Goal: Check status: Check status

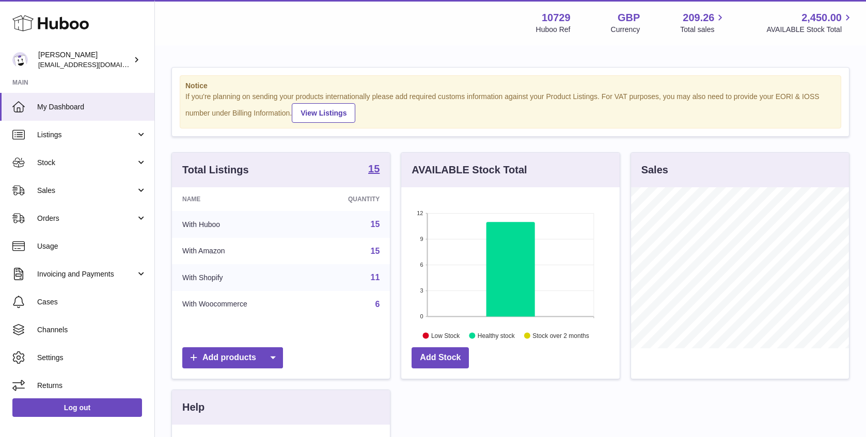
scroll to position [161, 218]
click at [51, 158] on span "Stock" at bounding box center [86, 163] width 99 height 10
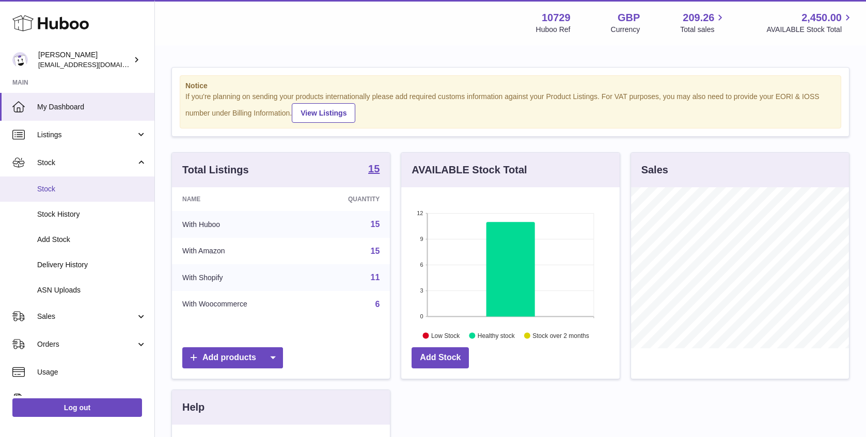
click at [70, 187] on span "Stock" at bounding box center [91, 189] width 109 height 10
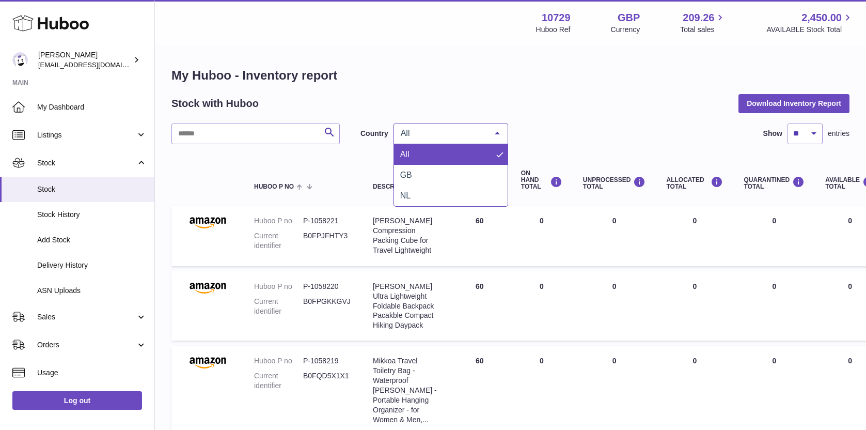
click at [464, 129] on span "All" at bounding box center [442, 133] width 89 height 10
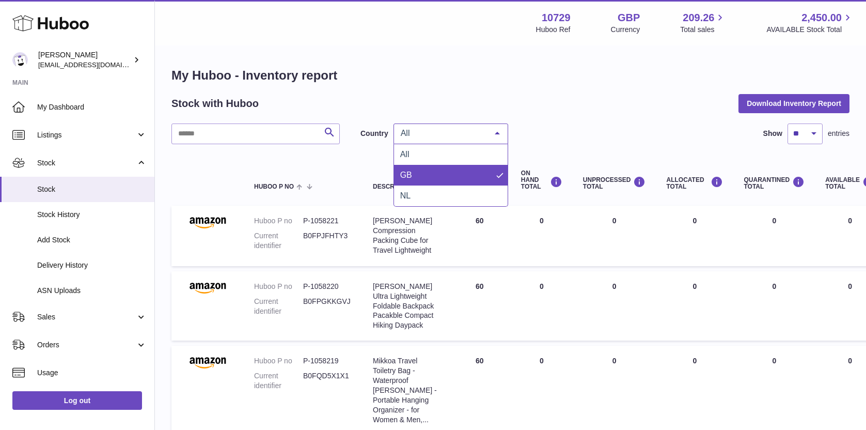
click at [467, 170] on span "GB" at bounding box center [451, 175] width 114 height 21
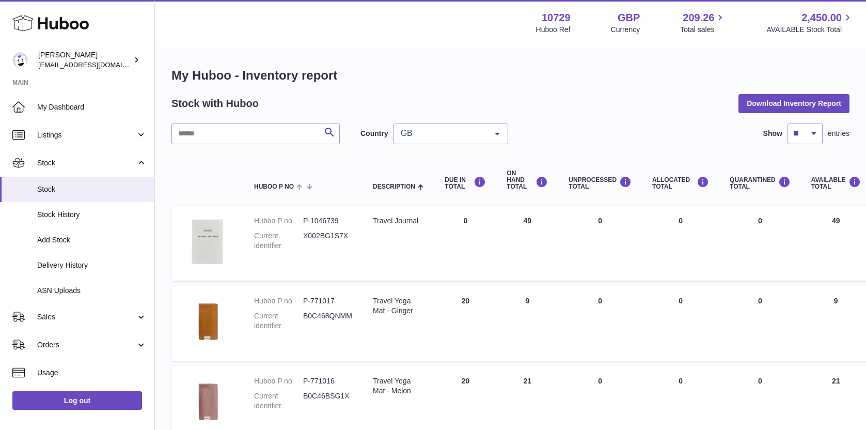
click at [540, 112] on div "Stock with Huboo Download Inventory Report" at bounding box center [510, 103] width 678 height 19
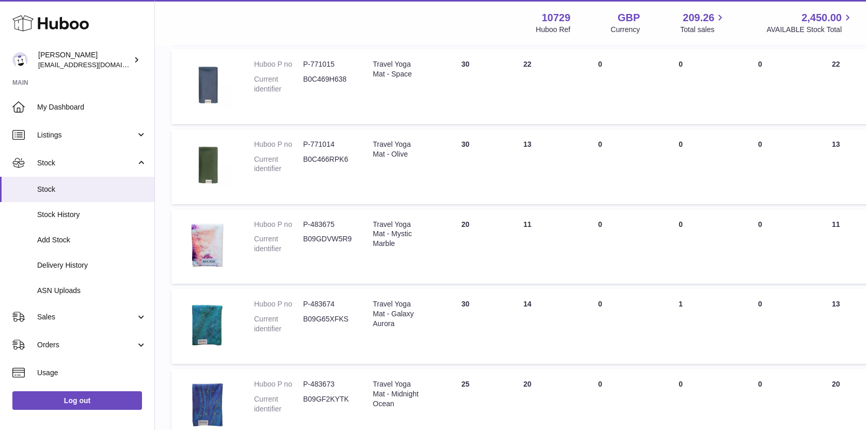
scroll to position [322, 0]
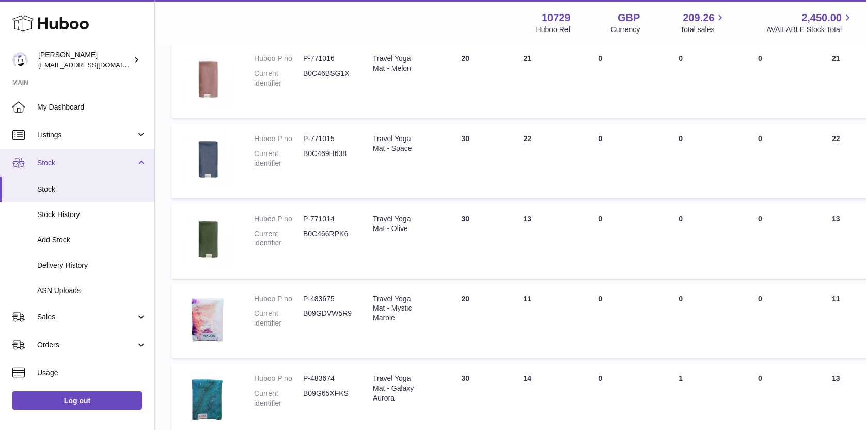
click at [102, 159] on span "Stock" at bounding box center [86, 163] width 99 height 10
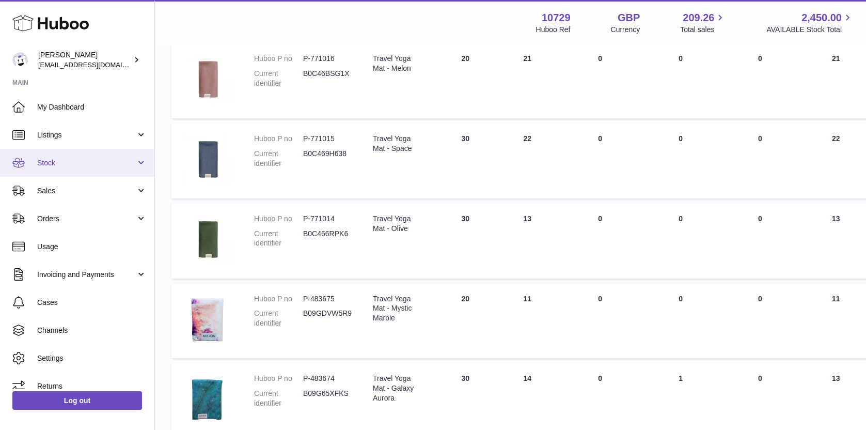
click at [102, 159] on span "Stock" at bounding box center [86, 163] width 99 height 10
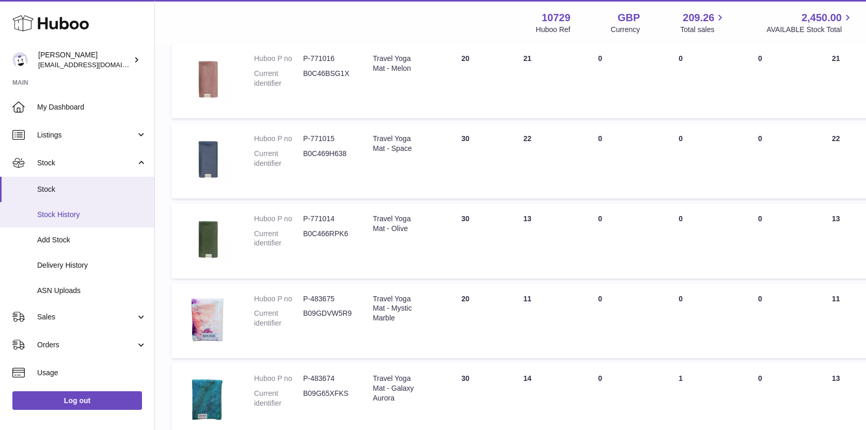
click at [116, 214] on span "Stock History" at bounding box center [91, 215] width 109 height 10
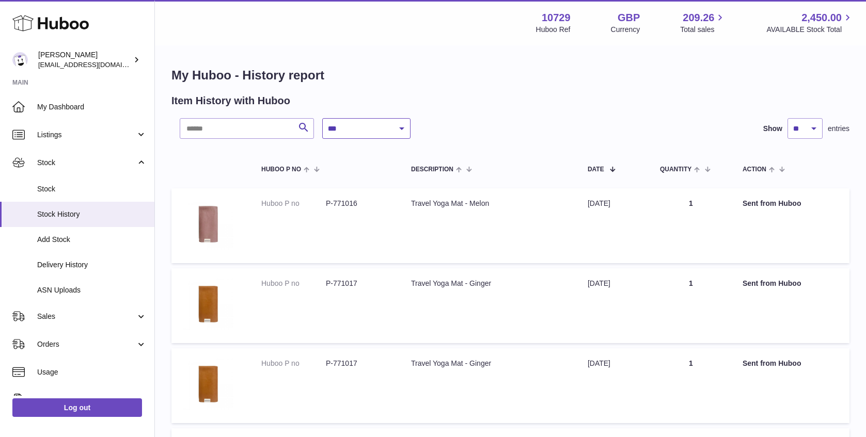
click at [379, 129] on select "**********" at bounding box center [366, 128] width 88 height 21
select select "*"
click at [322, 118] on select "**********" at bounding box center [366, 128] width 88 height 21
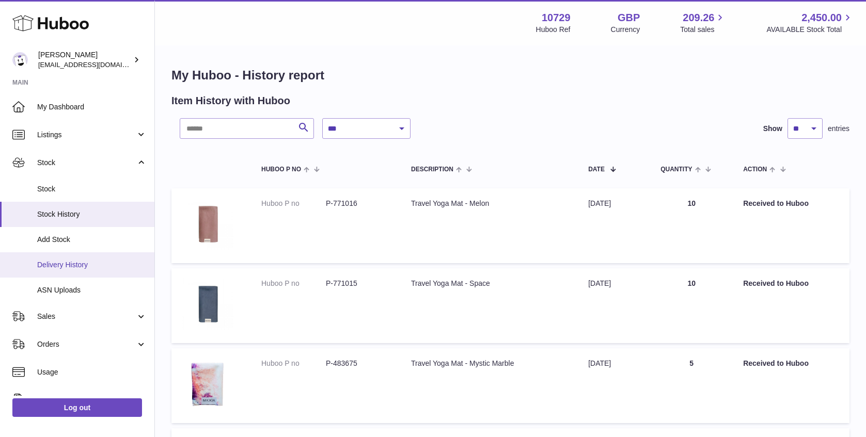
click at [104, 262] on span "Delivery History" at bounding box center [91, 265] width 109 height 10
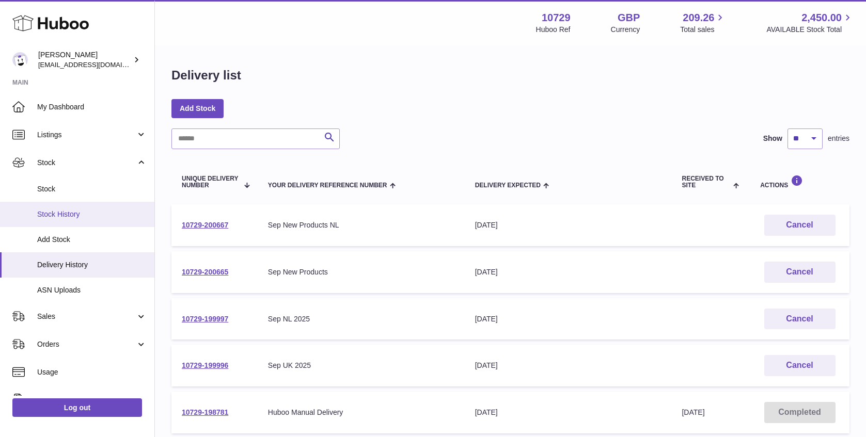
click at [131, 216] on span "Stock History" at bounding box center [91, 215] width 109 height 10
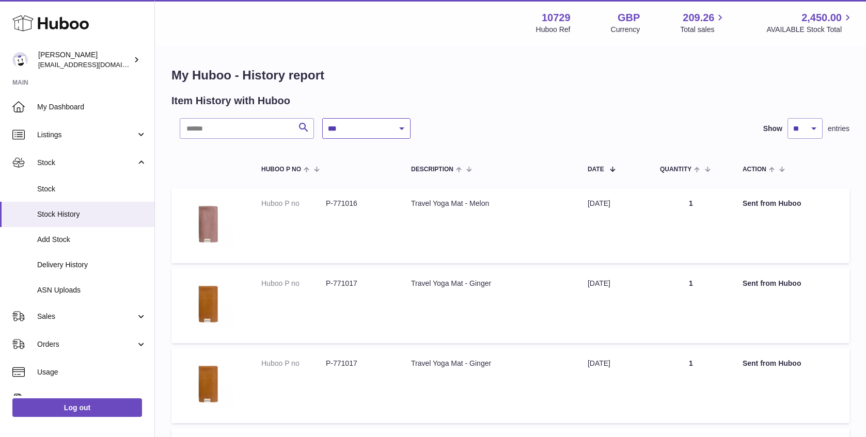
click at [381, 126] on select "**********" at bounding box center [366, 128] width 88 height 21
select select "*"
click at [322, 118] on select "**********" at bounding box center [366, 128] width 88 height 21
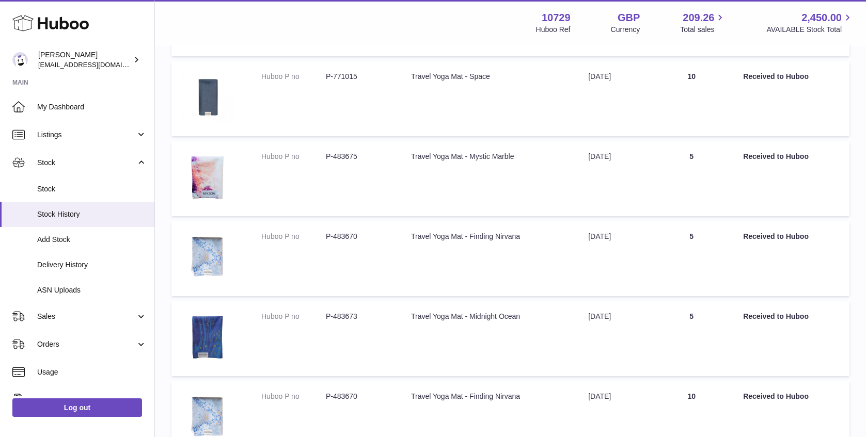
scroll to position [205, 0]
drag, startPoint x: 707, startPoint y: 322, endPoint x: 679, endPoint y: 170, distance: 154.4
click at [678, 171] on tbody "Huboo P no P-771016 Description Travel Yoga Mat - Melon Date [DATE] Quantity 10…" at bounding box center [510, 380] width 678 height 795
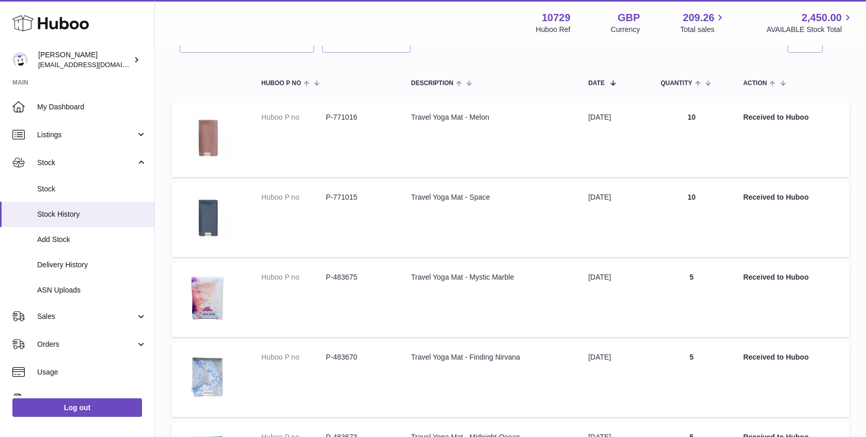
scroll to position [85, 0]
